Goal: Register for event/course

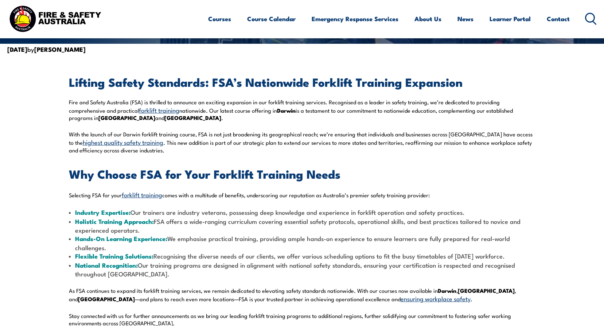
scroll to position [182, 0]
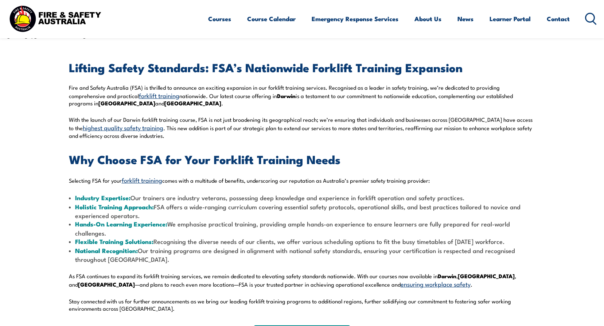
click at [139, 96] on link "forklift training" at bounding box center [159, 95] width 40 height 9
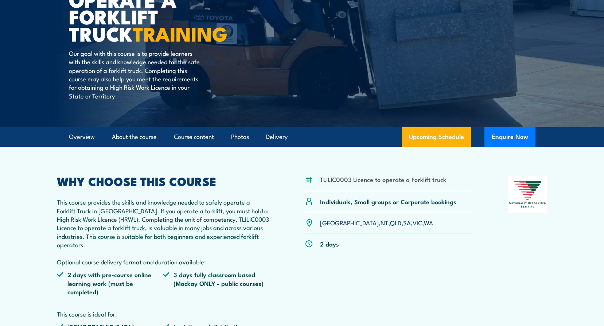
scroll to position [109, 0]
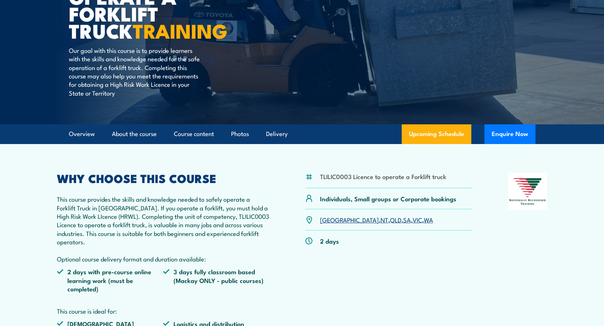
click at [380, 220] on link "NT" at bounding box center [384, 219] width 8 height 9
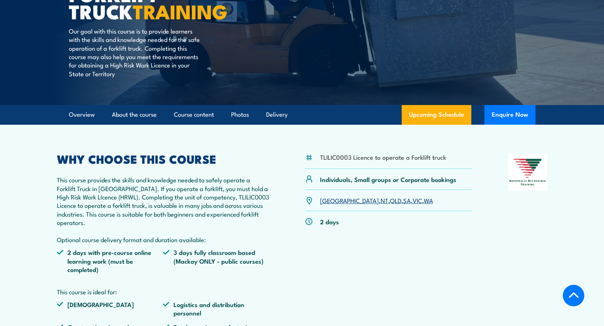
scroll to position [146, 0]
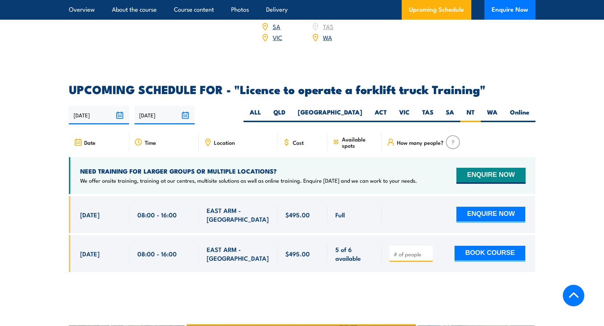
scroll to position [1110, 0]
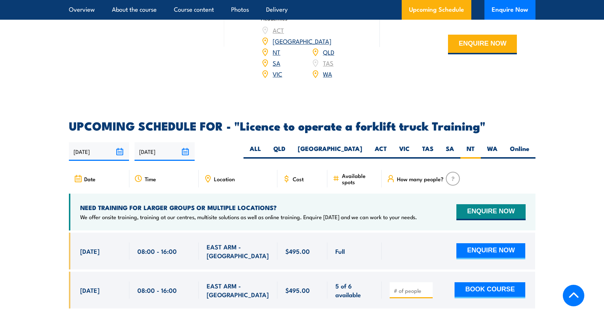
click at [78, 175] on icon at bounding box center [78, 179] width 8 height 8
click at [120, 142] on input "01/09/2025" at bounding box center [99, 151] width 60 height 19
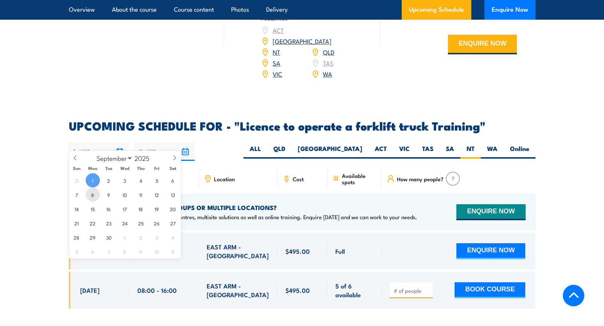
click at [92, 196] on span "8" at bounding box center [93, 194] width 14 height 14
type input "[DATE]"
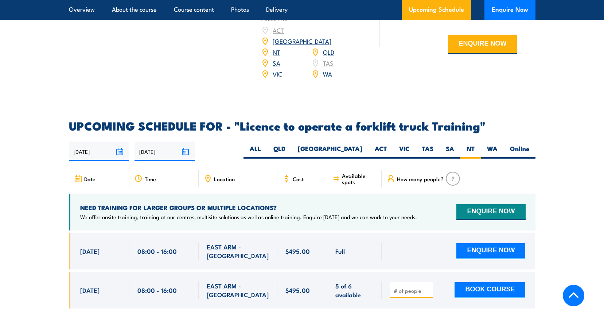
click at [187, 142] on input "28/02/2026" at bounding box center [164, 151] width 60 height 19
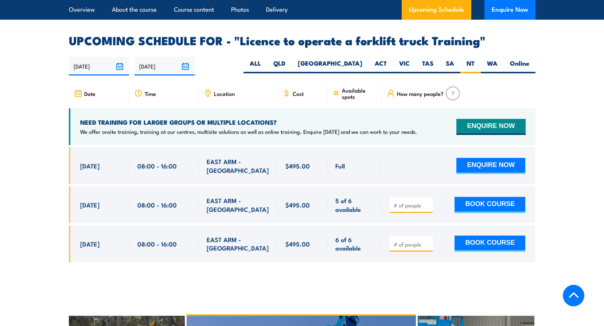
scroll to position [1183, 0]
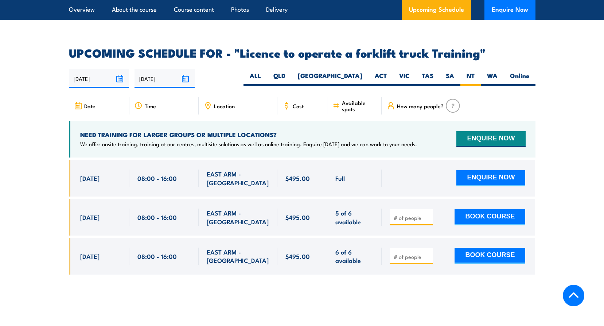
click at [184, 69] on input "[DATE]" at bounding box center [164, 78] width 60 height 19
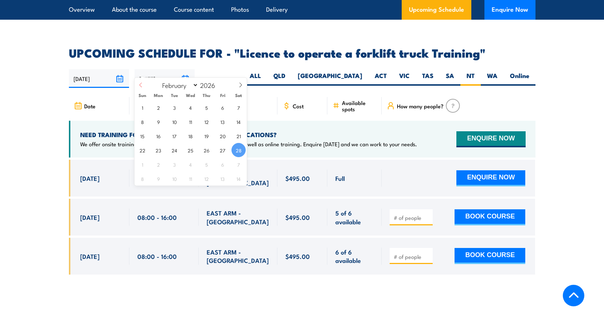
click at [141, 86] on icon at bounding box center [140, 84] width 5 height 5
select select "0"
click at [141, 86] on icon at bounding box center [140, 84] width 5 height 5
type input "2025"
click at [141, 86] on icon at bounding box center [140, 84] width 5 height 5
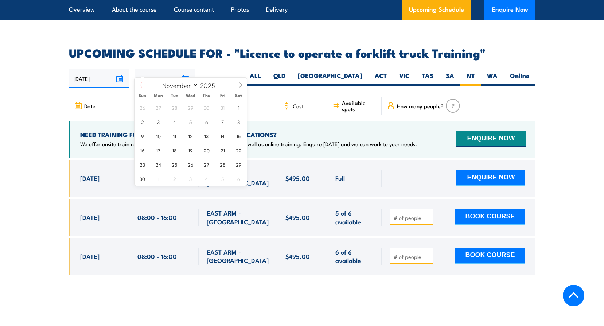
click at [141, 86] on icon at bounding box center [140, 84] width 5 height 5
select select "8"
click at [175, 122] on span "9" at bounding box center [174, 121] width 14 height 14
type input "09/09/2025"
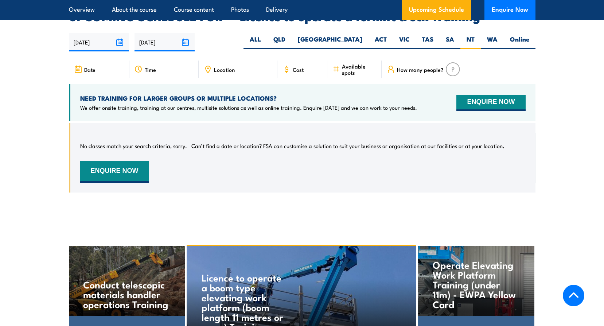
scroll to position [1183, 0]
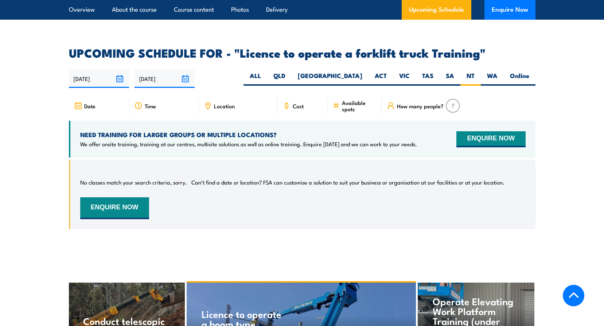
click at [354, 99] on span "Available spots" at bounding box center [359, 105] width 35 height 12
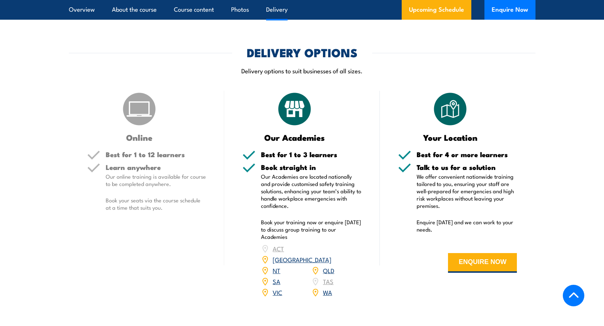
scroll to position [892, 0]
click at [271, 265] on div "NT" at bounding box center [286, 270] width 50 height 11
click at [277, 266] on link "NT" at bounding box center [277, 270] width 8 height 9
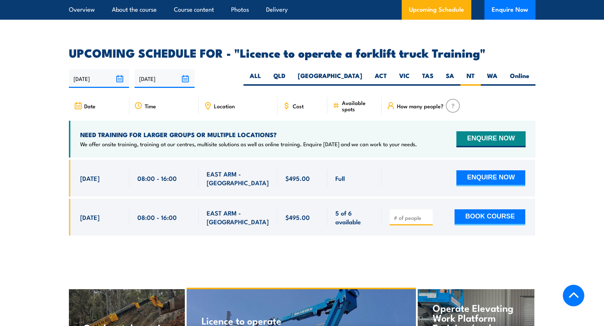
scroll to position [1192, 0]
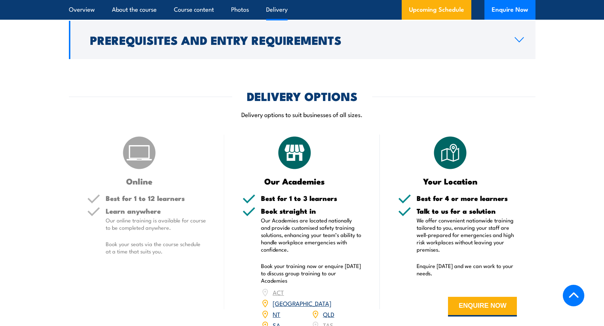
scroll to position [892, 0]
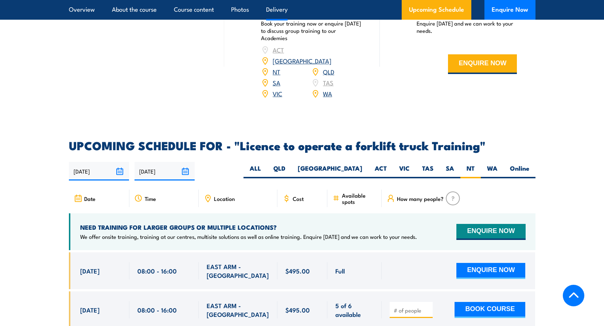
scroll to position [1110, 0]
